Goal: Book appointment/travel/reservation

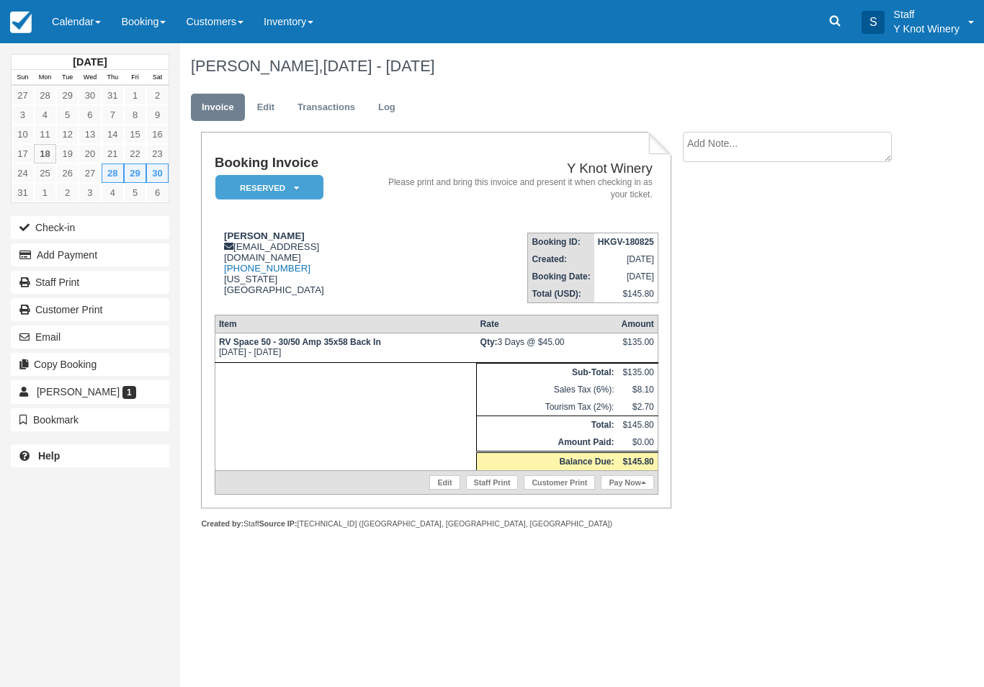
click at [87, 42] on link "Calendar" at bounding box center [76, 21] width 69 height 43
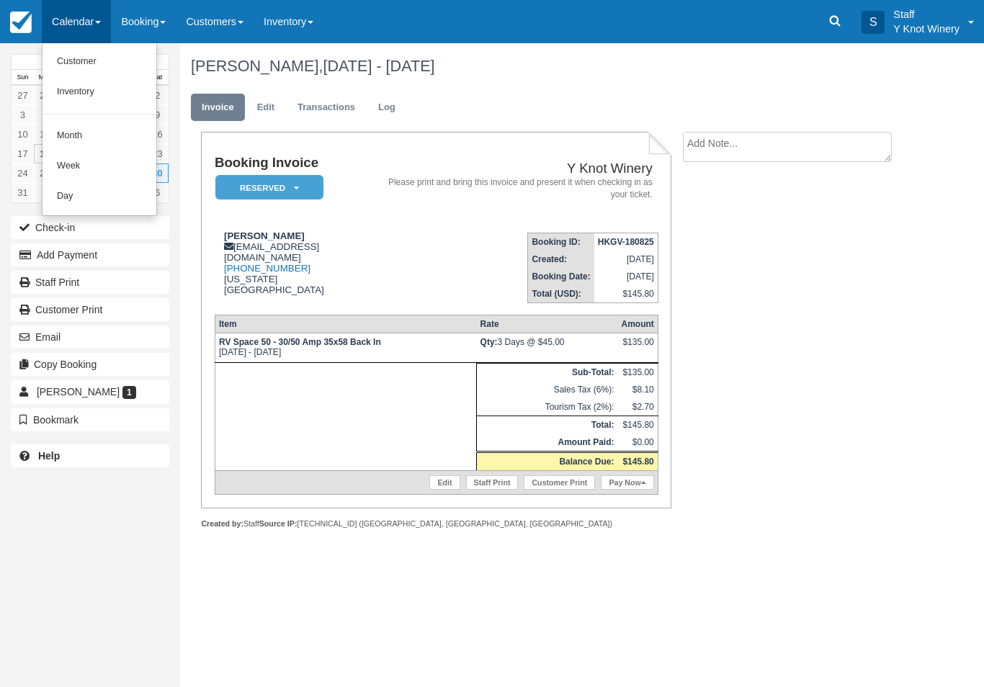
click at [92, 27] on div at bounding box center [492, 343] width 984 height 687
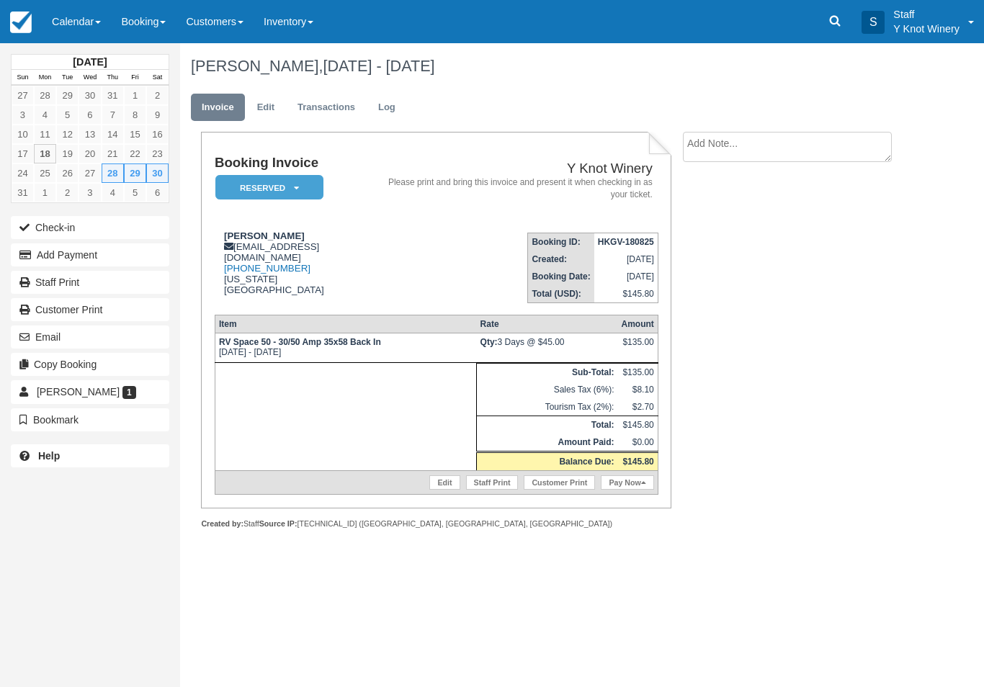
click at [94, 42] on link "Calendar" at bounding box center [76, 21] width 69 height 43
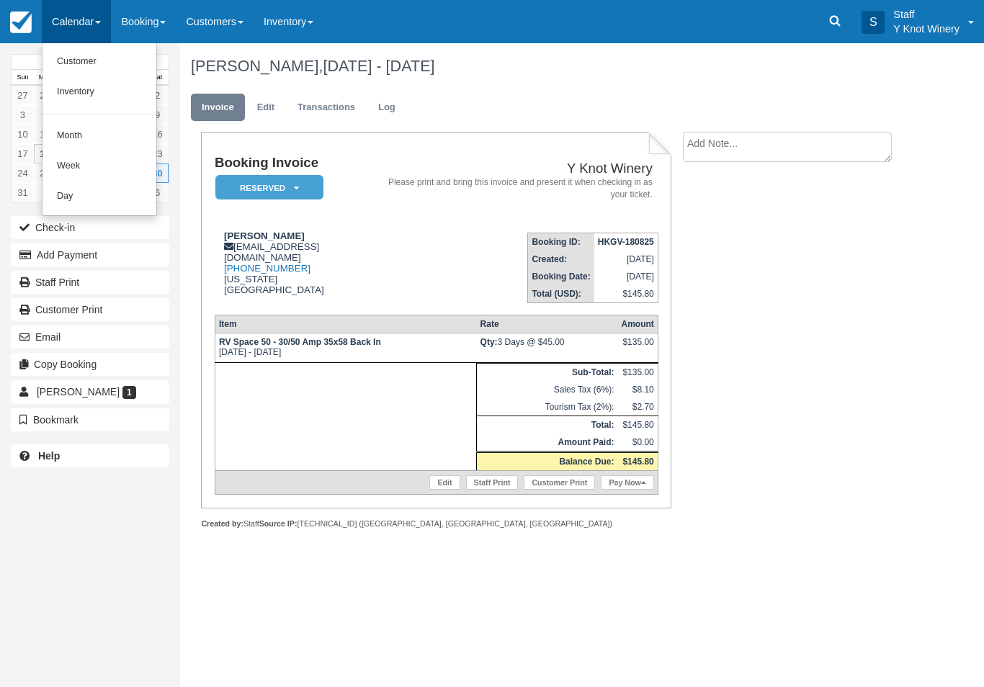
click at [89, 19] on div at bounding box center [492, 343] width 984 height 687
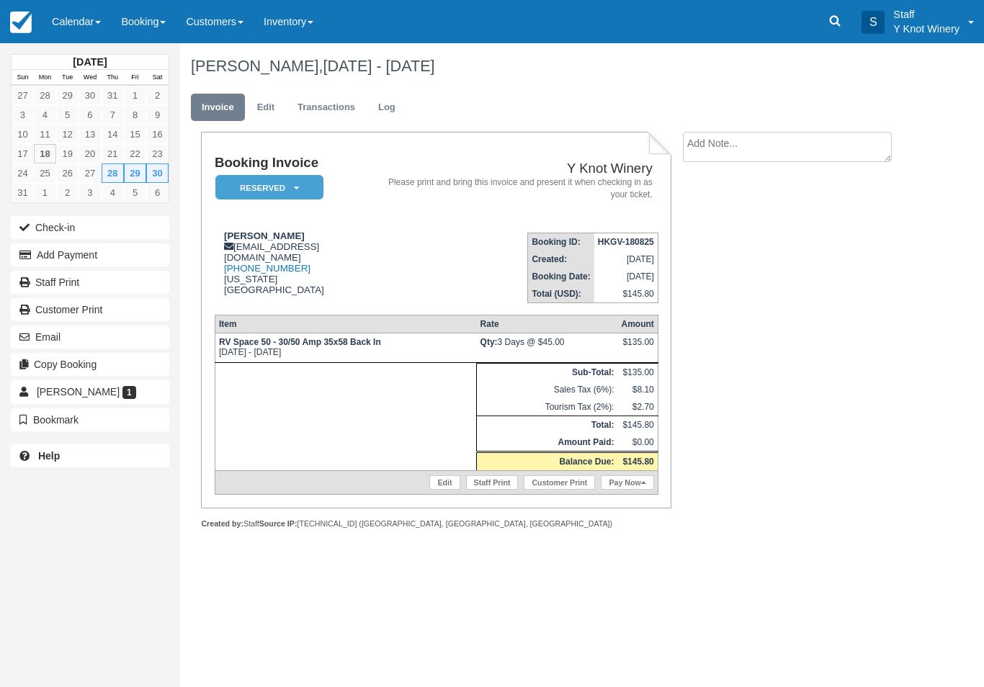
click at [83, 27] on link "Calendar" at bounding box center [76, 21] width 69 height 43
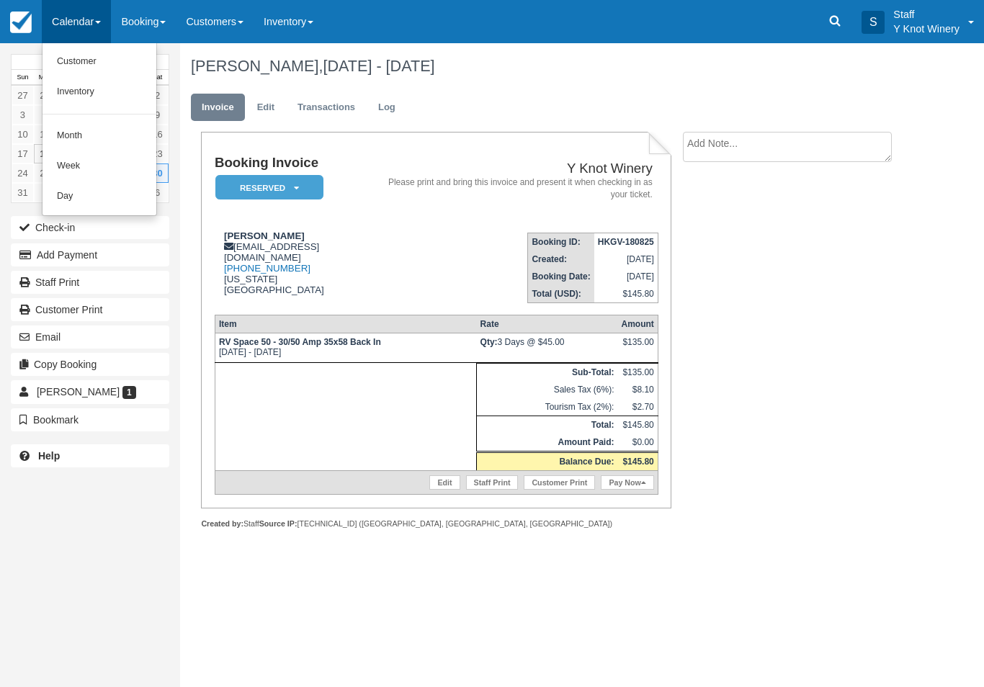
click at [98, 66] on link "Customer" at bounding box center [99, 62] width 114 height 30
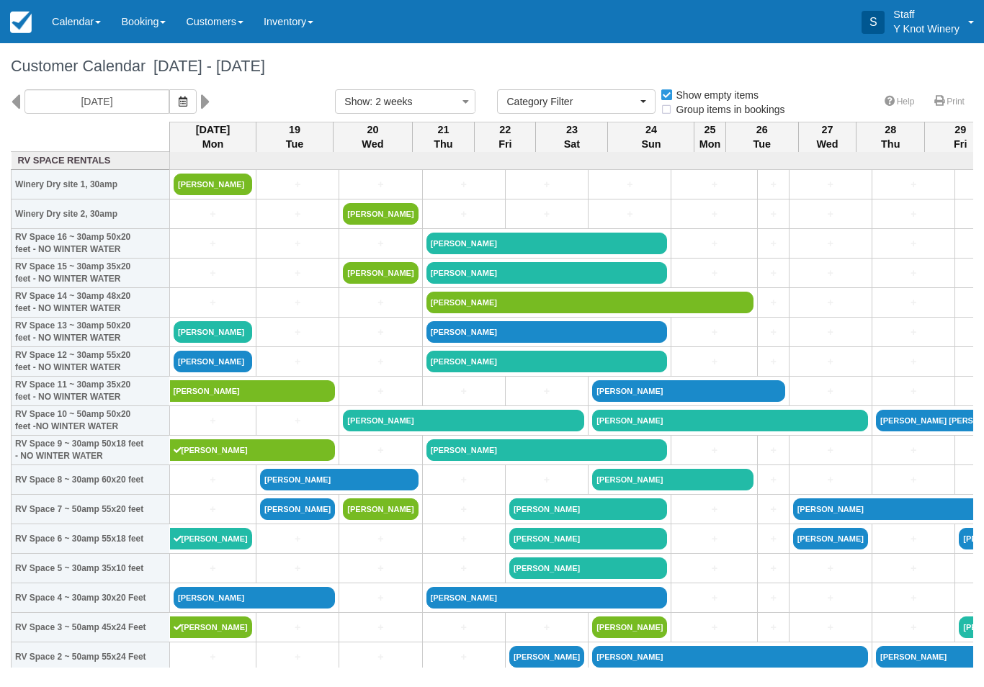
select select
click at [179, 98] on icon "button" at bounding box center [183, 101] width 9 height 10
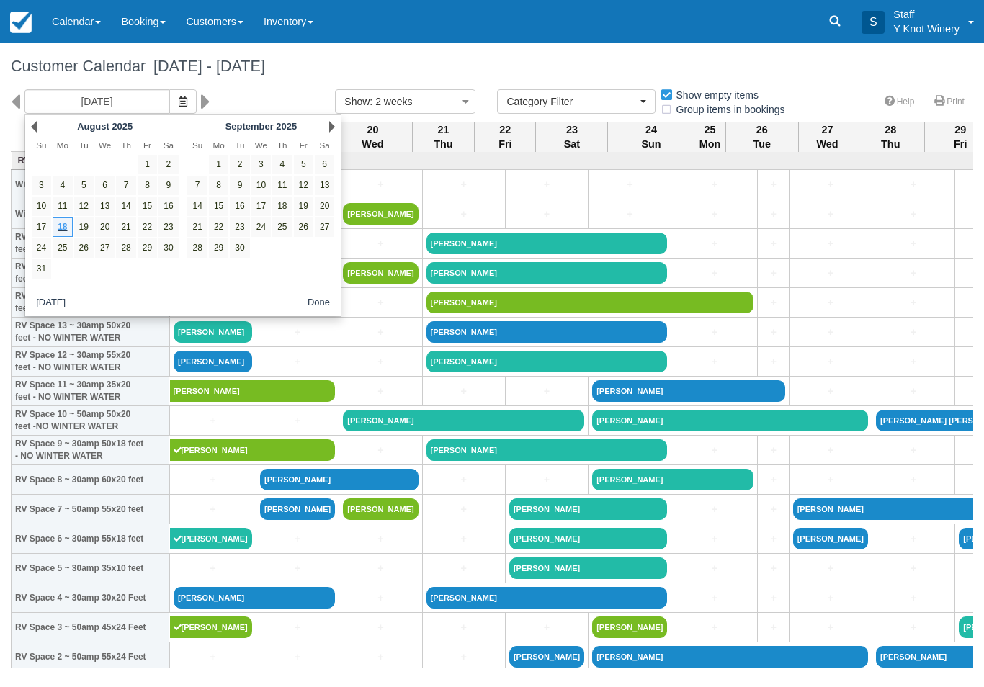
click at [142, 253] on link "29" at bounding box center [147, 247] width 19 height 19
type input "08/29/25"
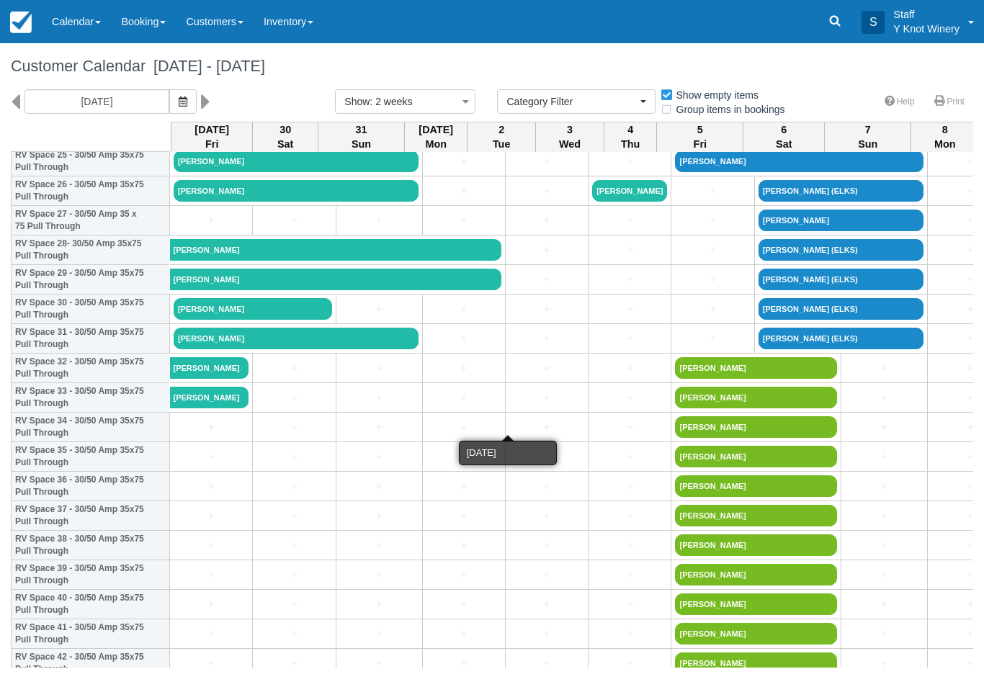
scroll to position [791, 0]
click at [209, 435] on link "+" at bounding box center [211, 427] width 75 height 15
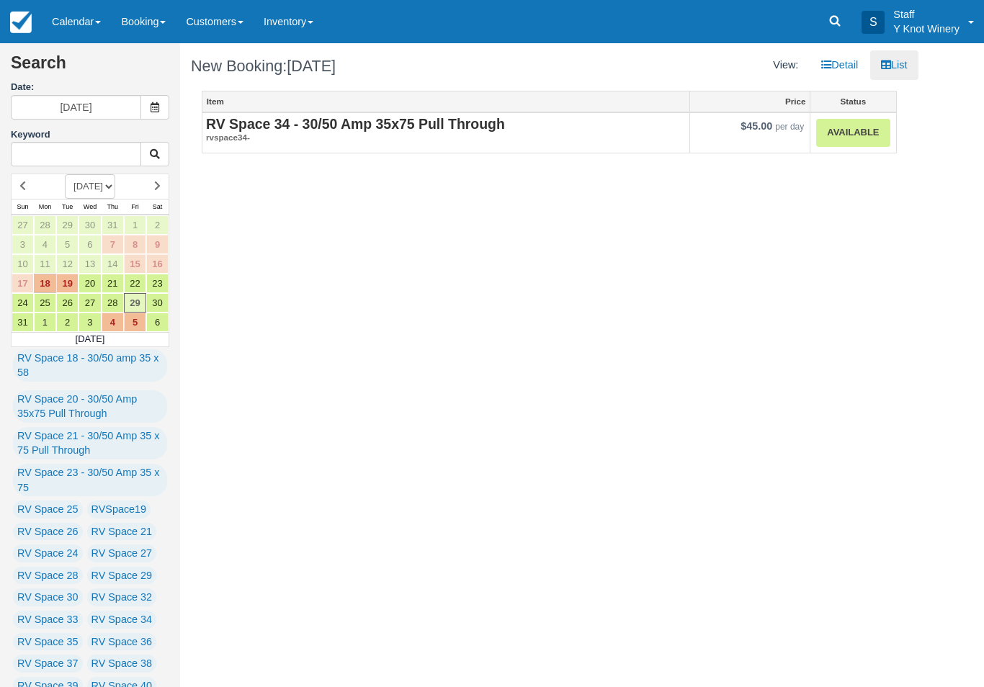
click at [881, 122] on link "Available" at bounding box center [852, 133] width 73 height 28
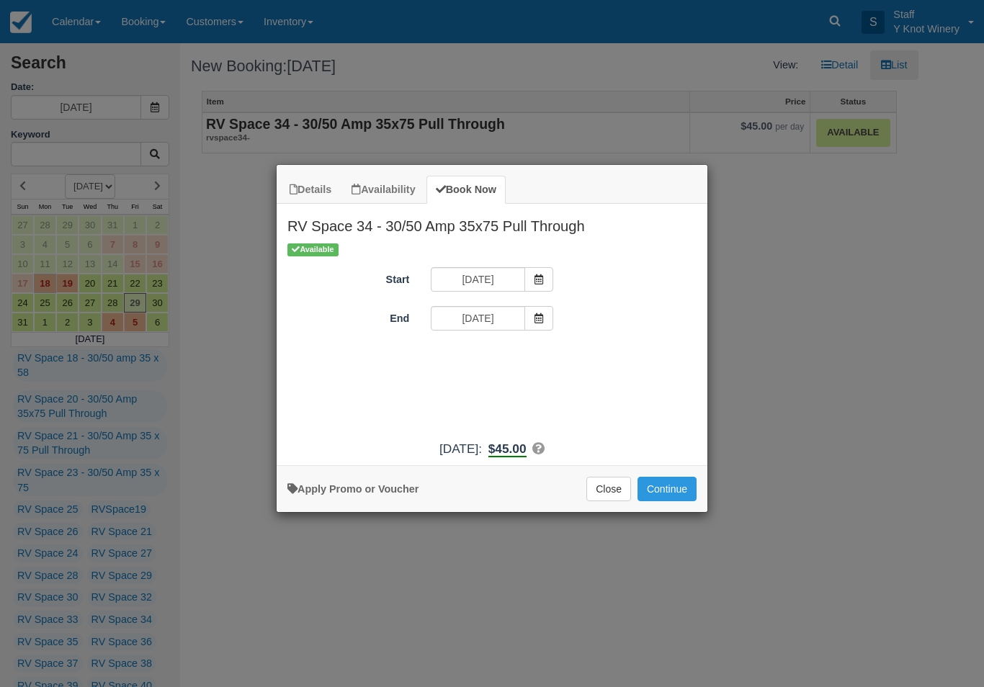
click at [544, 325] on span "Item Modal" at bounding box center [538, 318] width 29 height 24
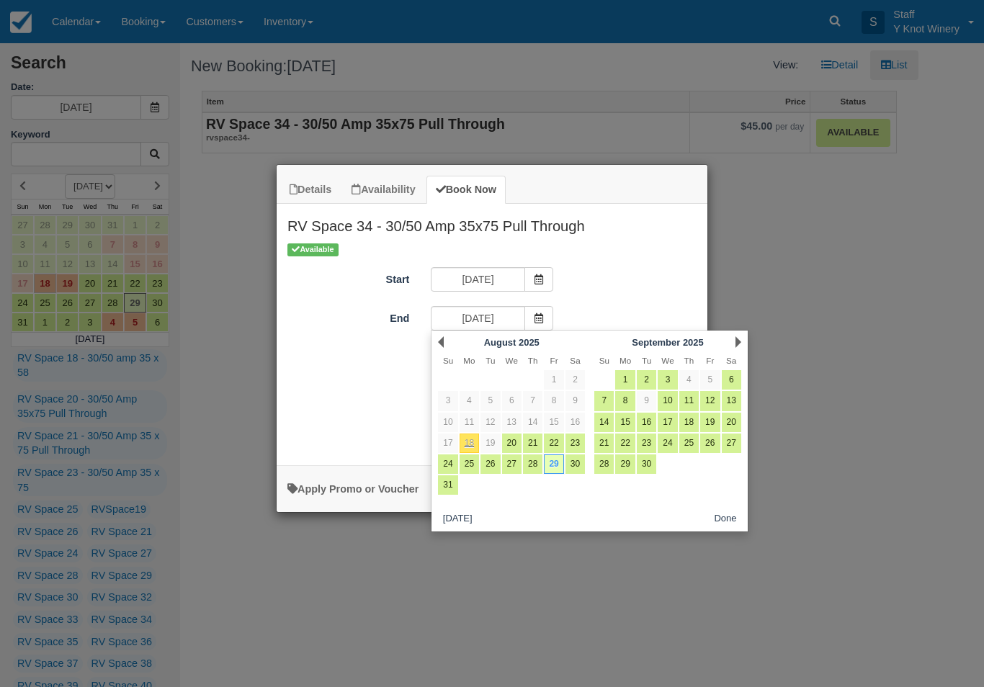
click at [448, 486] on link "31" at bounding box center [447, 484] width 19 height 19
type input "08/31/25"
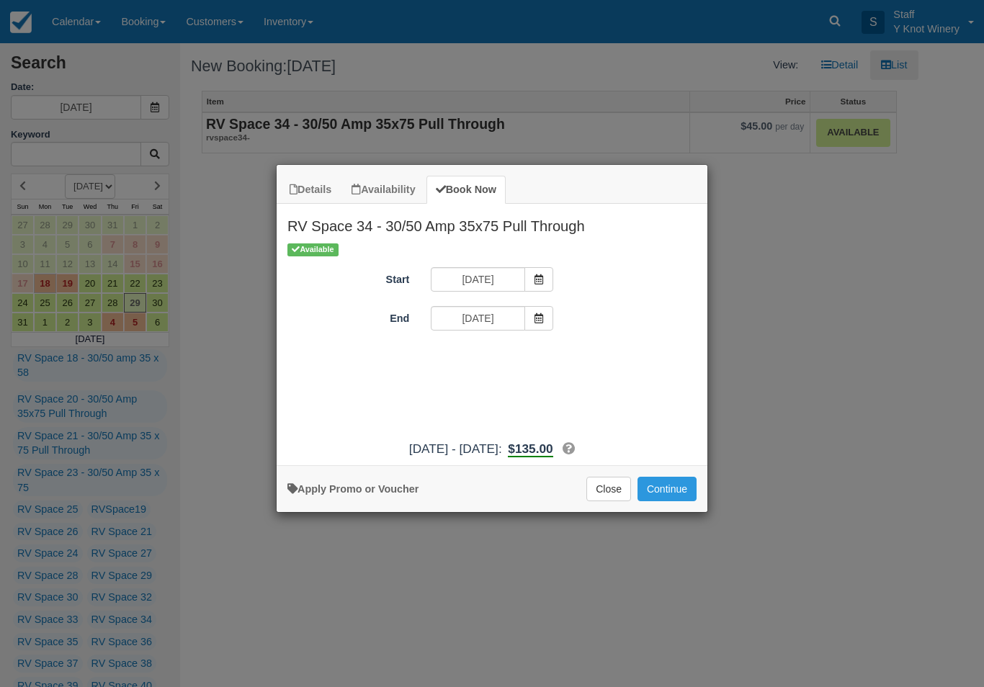
click at [663, 501] on button "Continue" at bounding box center [666, 489] width 59 height 24
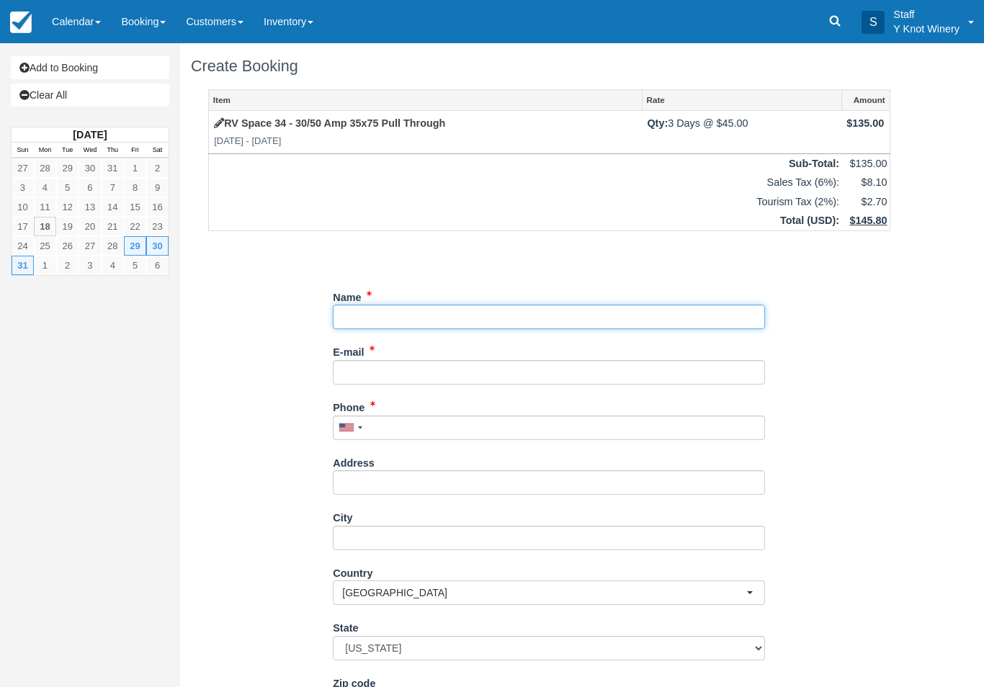
click at [524, 313] on input "Name" at bounding box center [549, 317] width 432 height 24
type input "[PERSON_NAME]"
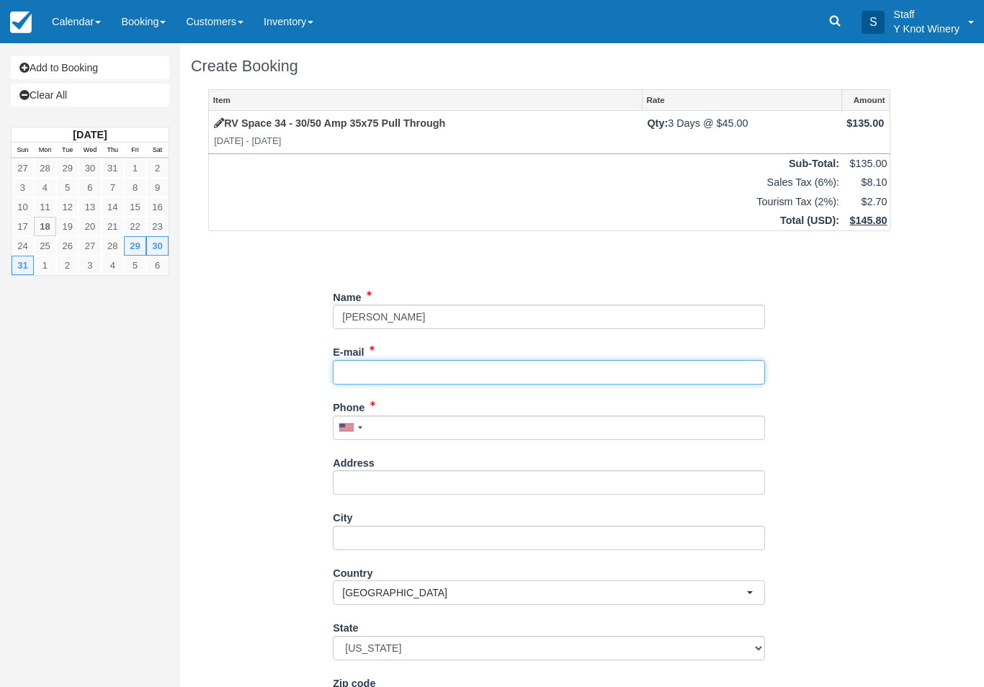
click at [372, 364] on input "E-mail" at bounding box center [549, 372] width 432 height 24
type input "[EMAIL_ADDRESS][DOMAIN_NAME]"
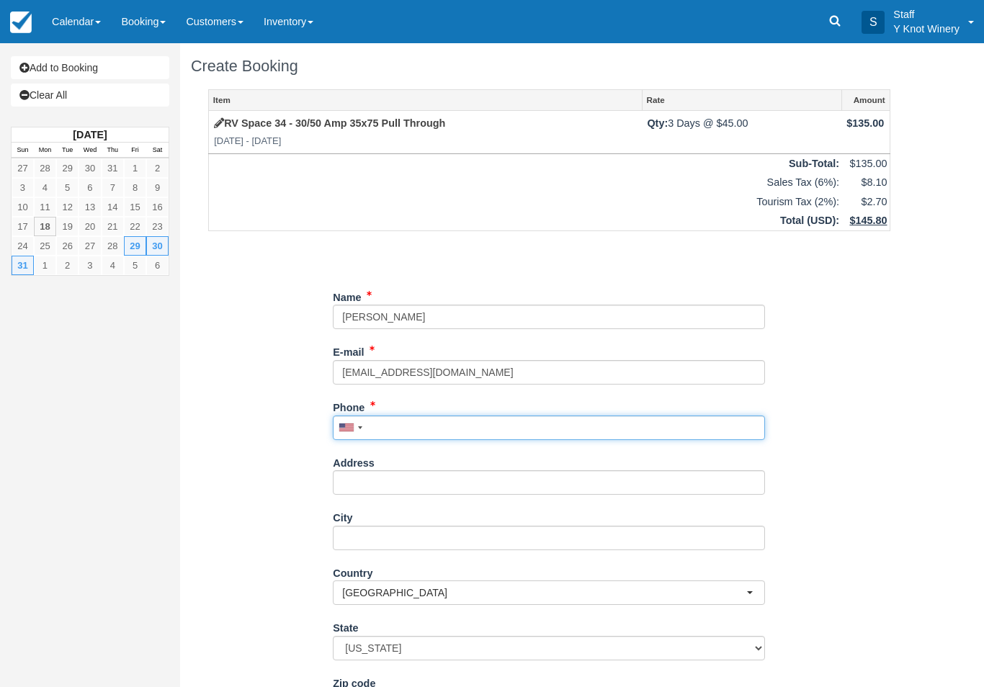
click at [413, 421] on input "Phone" at bounding box center [549, 428] width 432 height 24
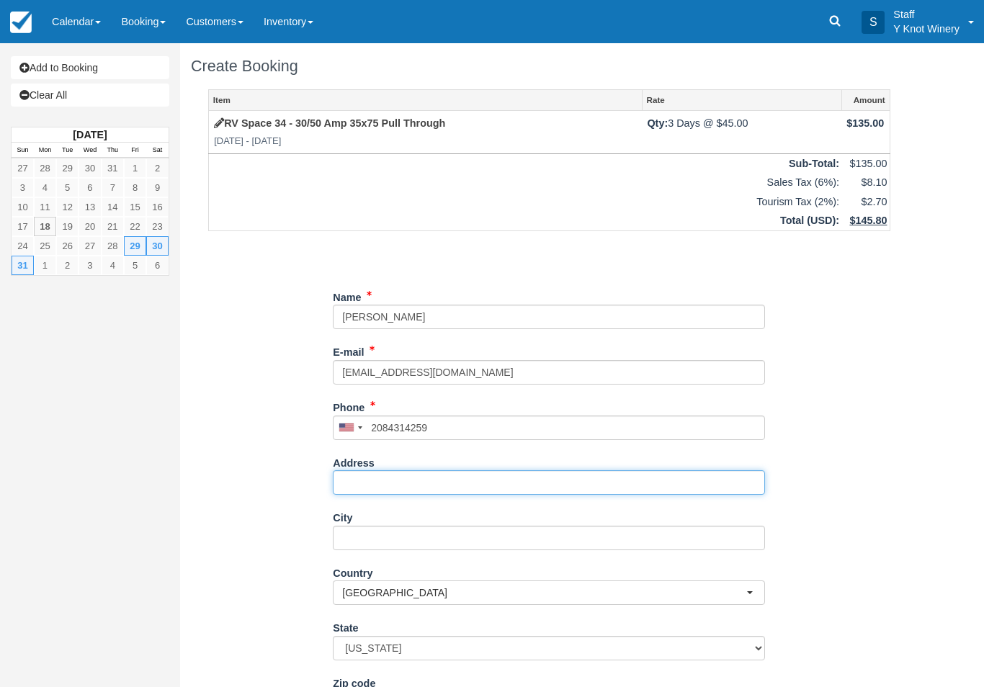
click at [401, 490] on input "Address" at bounding box center [549, 482] width 432 height 24
click at [417, 486] on input "Address" at bounding box center [549, 482] width 432 height 24
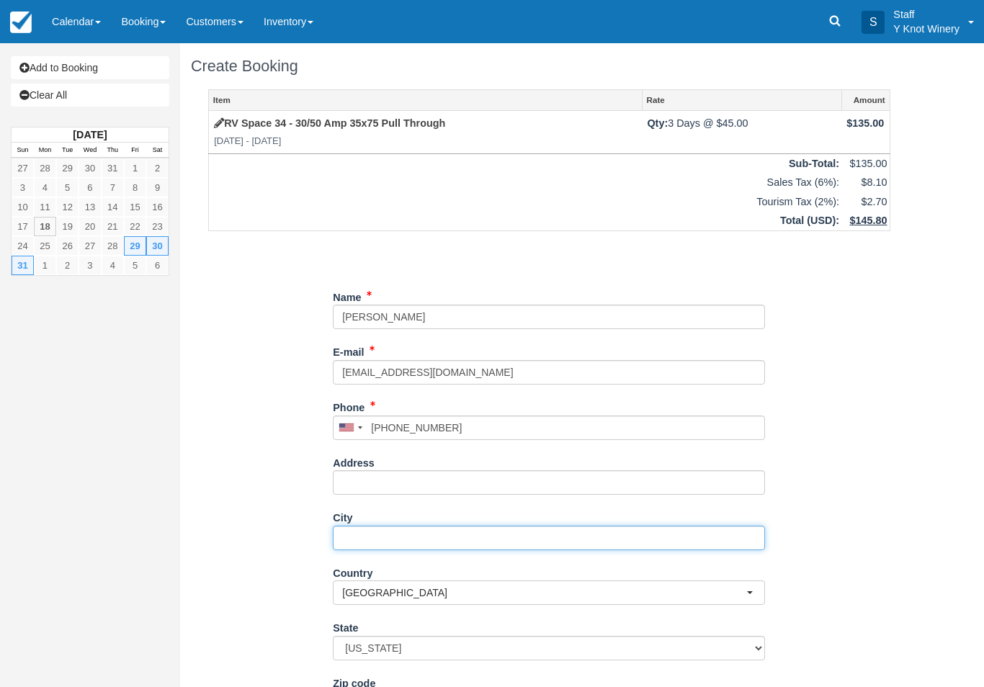
click at [439, 541] on input "City" at bounding box center [549, 538] width 432 height 24
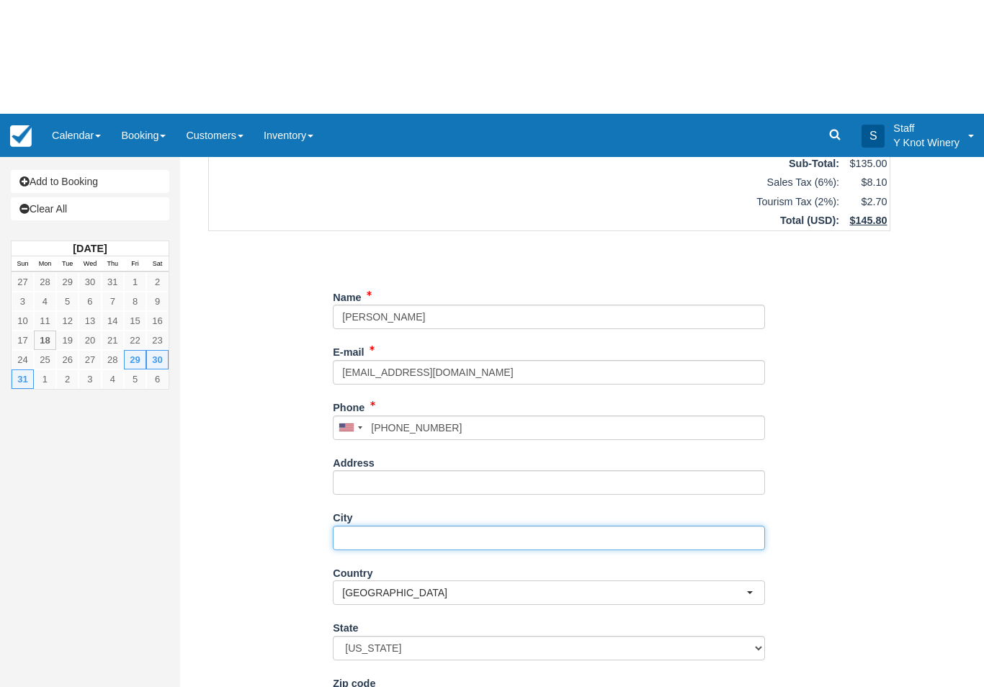
scroll to position [114, 0]
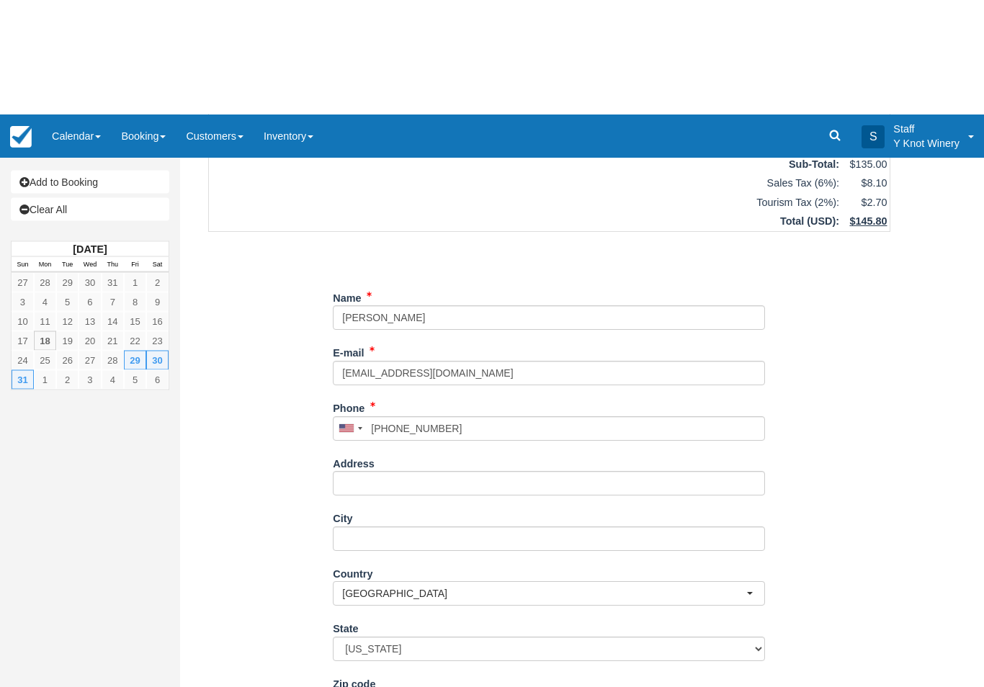
click at [253, 585] on div "Item Rate Amount RV Space 34 - 30/50 Amp 35x75 Pull Through Fri Aug 29 2025 - S…" at bounding box center [549, 329] width 717 height 706
click at [364, 686] on button "Continue" at bounding box center [367, 694] width 69 height 24
type input "+12084314259"
